Goal: Task Accomplishment & Management: Use online tool/utility

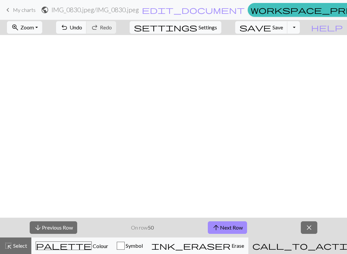
scroll to position [702, 376]
click at [221, 229] on button "arrow_upward Next Row" at bounding box center [227, 227] width 39 height 13
click at [271, 28] on span "save" at bounding box center [256, 27] width 32 height 9
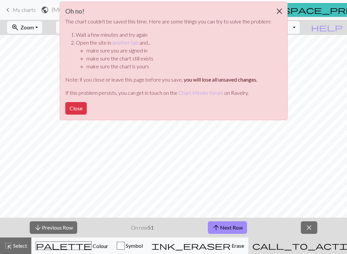
click at [278, 8] on button "Close" at bounding box center [280, 11] width 16 height 18
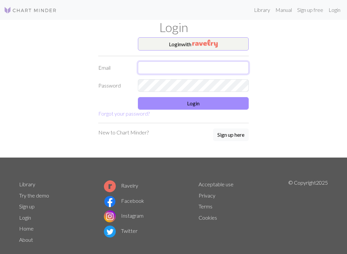
type input "[PERSON_NAME][EMAIL_ADDRESS][PERSON_NAME][DOMAIN_NAME]"
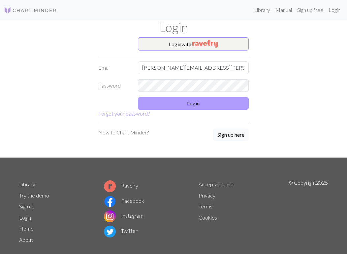
click at [212, 98] on button "Login" at bounding box center [193, 103] width 111 height 13
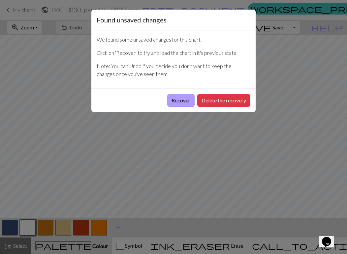
click at [191, 99] on button "Recover" at bounding box center [180, 100] width 27 height 13
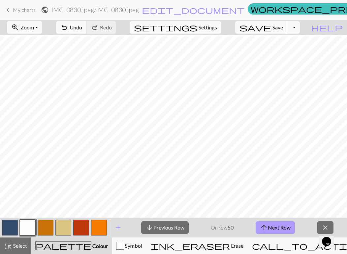
click at [281, 226] on button "arrow_upward Next Row" at bounding box center [275, 227] width 39 height 13
click at [282, 26] on button "save Save Save" at bounding box center [261, 27] width 52 height 13
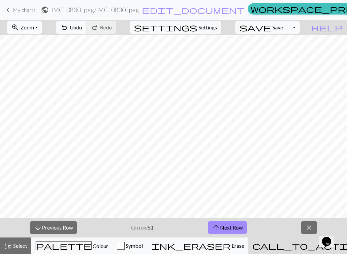
click at [33, 27] on span "Zoom" at bounding box center [27, 27] width 14 height 6
click at [41, 81] on button "50%" at bounding box center [33, 79] width 52 height 11
click at [271, 28] on span "save" at bounding box center [256, 27] width 32 height 9
